Goal: Communication & Community: Share content

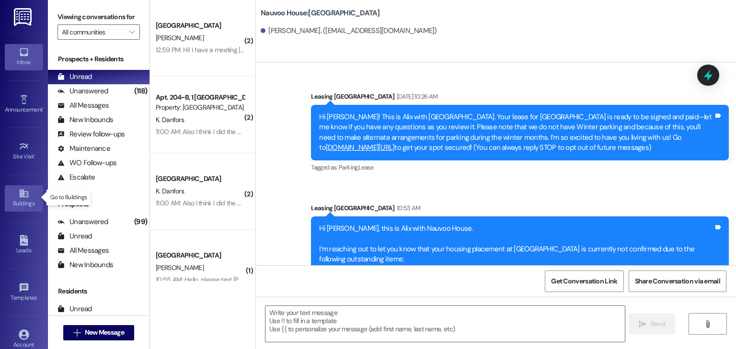
drag, startPoint x: 0, startPoint y: 0, endPoint x: 21, endPoint y: 189, distance: 189.8
click at [21, 190] on icon at bounding box center [23, 194] width 9 height 8
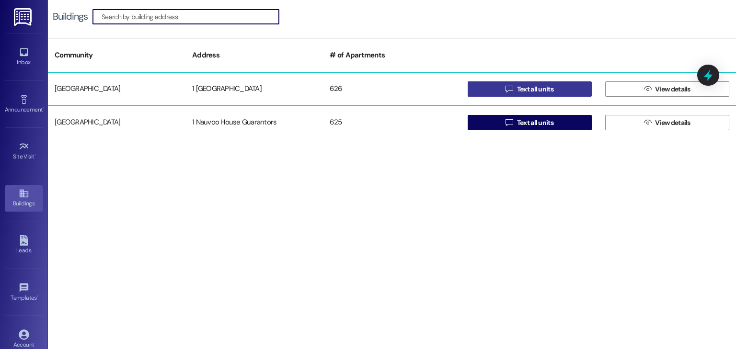
click at [537, 86] on span "Text all units" at bounding box center [535, 89] width 36 height 10
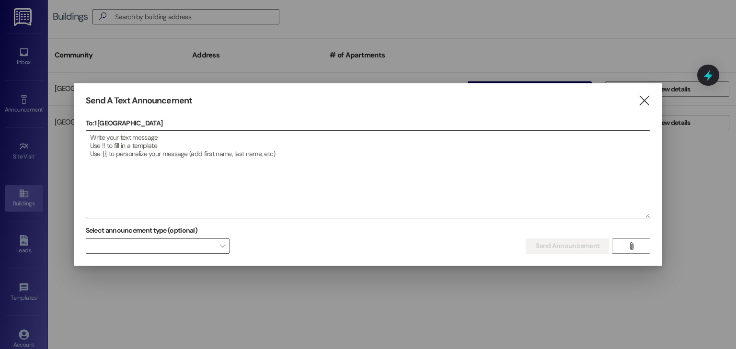
click at [201, 168] on textarea at bounding box center [368, 174] width 564 height 87
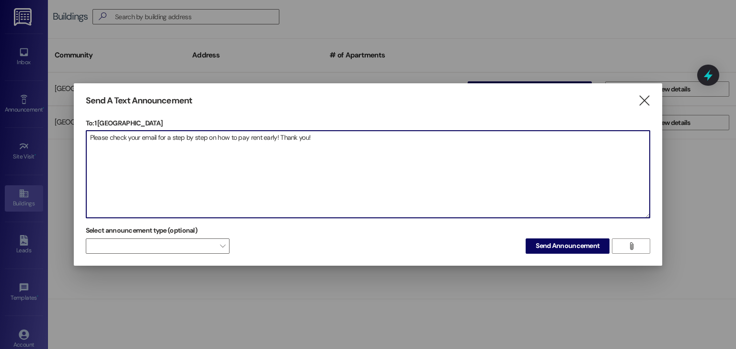
click at [279, 140] on textarea "Please check your email for a step by step on how to pay rent early! Thank you!" at bounding box center [368, 174] width 564 height 87
click at [399, 138] on textarea "Please check your email for a step by step on how to pay rent early! Have a gre…" at bounding box center [368, 174] width 564 height 87
type textarea "Please check your email for a step by step on how to pay rent early! Have a gre…"
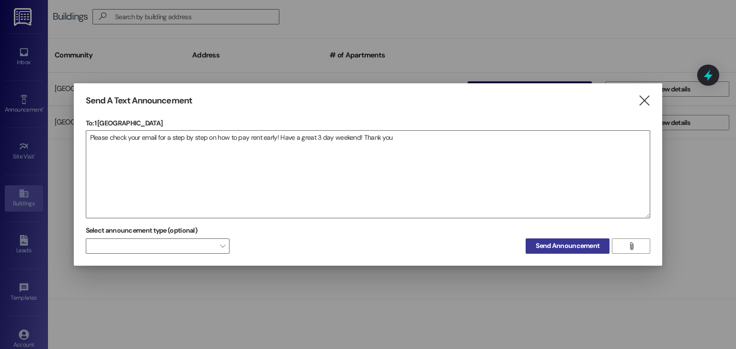
click at [584, 249] on span "Send Announcement" at bounding box center [567, 246] width 64 height 10
